Goal: Navigation & Orientation: Find specific page/section

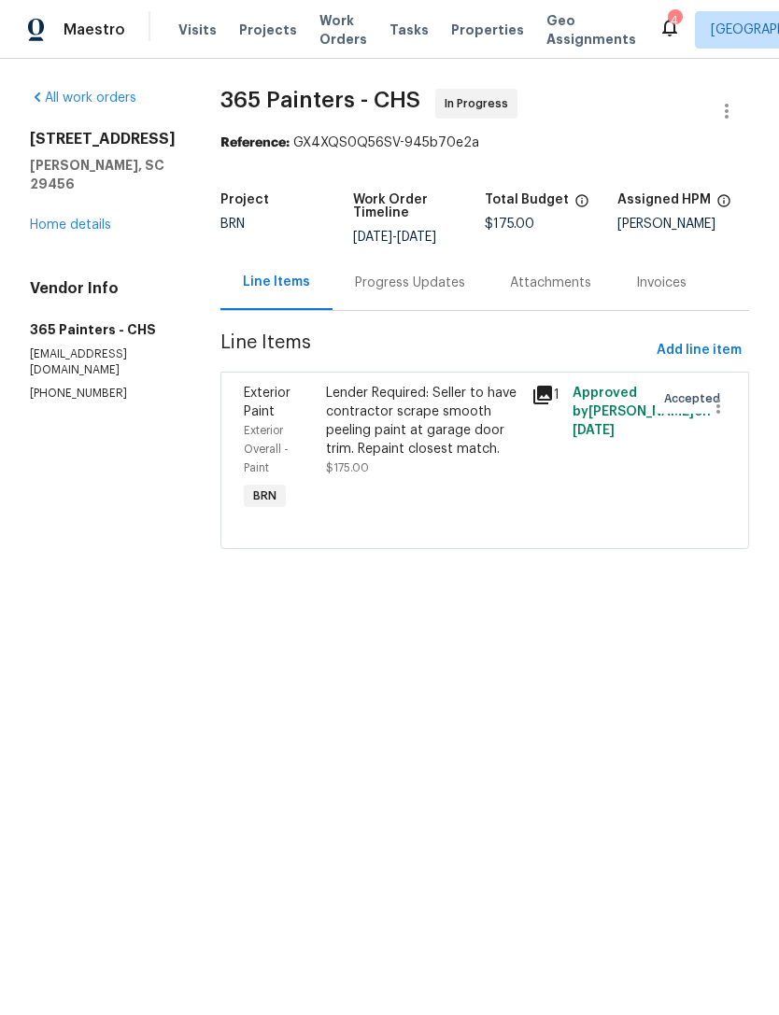
click at [466, 28] on span "Properties" at bounding box center [487, 30] width 73 height 19
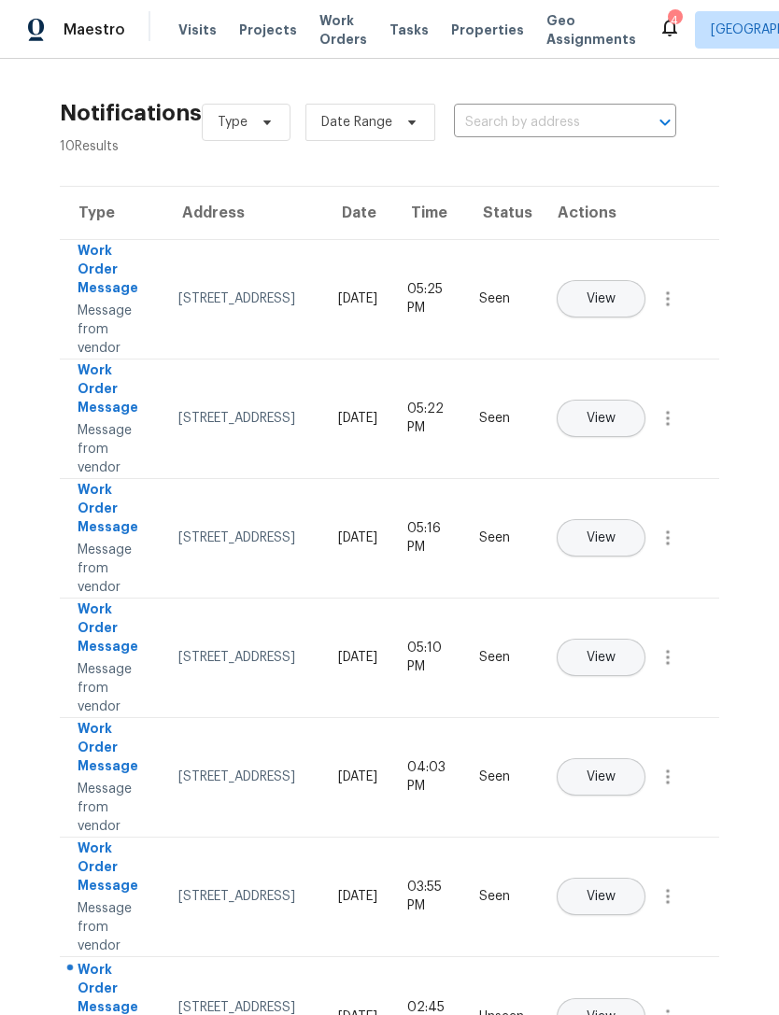
scroll to position [178, 0]
